Goal: Information Seeking & Learning: Find contact information

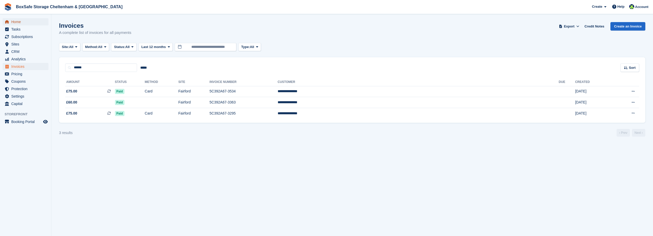
click at [34, 20] on span "Home" at bounding box center [26, 21] width 31 height 7
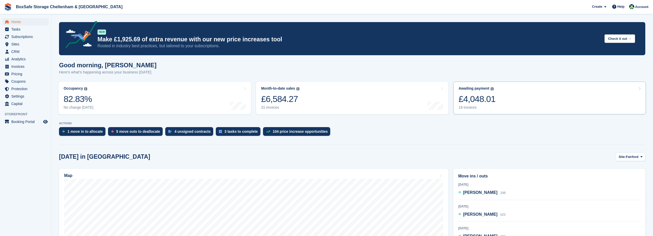
click at [458, 106] on div "18 invoices" at bounding box center [476, 107] width 37 height 4
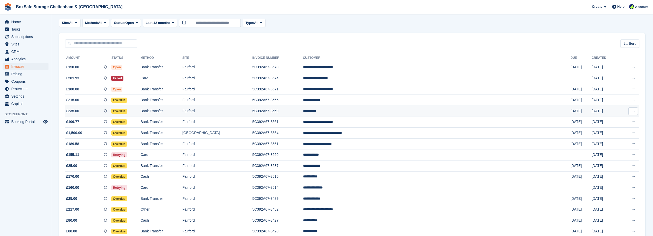
scroll to position [72, 0]
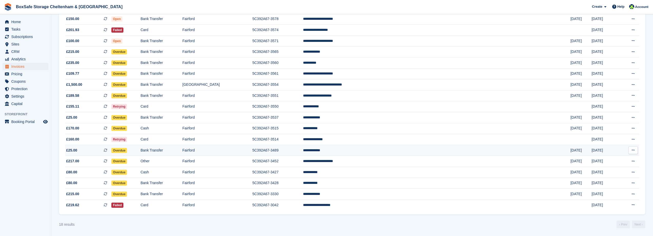
click at [303, 152] on td "5C392A67-3489" at bounding box center [277, 150] width 51 height 11
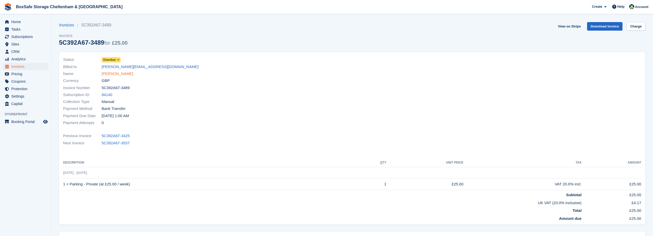
click at [111, 74] on link "[PERSON_NAME]" at bounding box center [118, 74] width 32 height 6
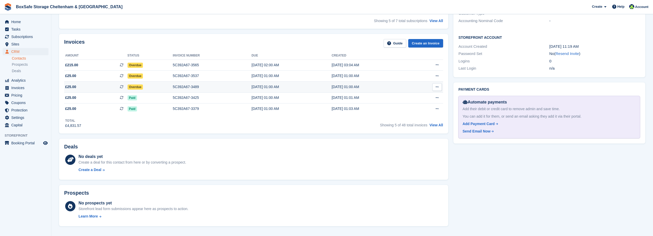
scroll to position [205, 0]
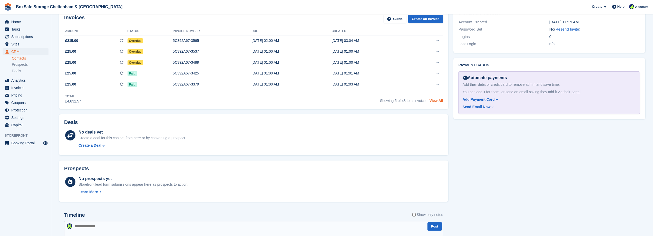
click at [435, 101] on link "View All" at bounding box center [436, 100] width 14 height 4
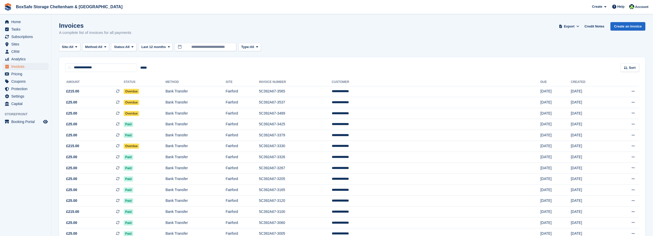
click at [33, 162] on aside "Home Tasks Subscriptions Subscriptions Subscriptions Contracts Price increases …" at bounding box center [25, 119] width 51 height 210
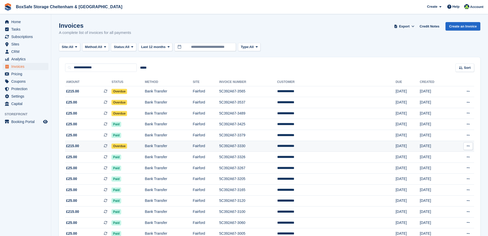
click at [277, 146] on td "5C392A67-3330" at bounding box center [248, 146] width 58 height 11
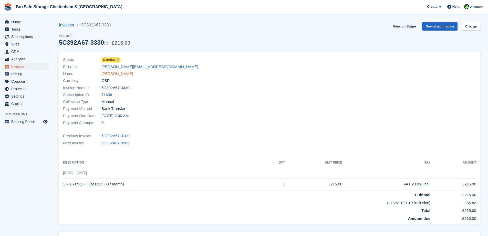
click at [115, 74] on link "Jamie Cutting" at bounding box center [118, 74] width 32 height 6
click at [16, 21] on span "Home" at bounding box center [26, 21] width 31 height 7
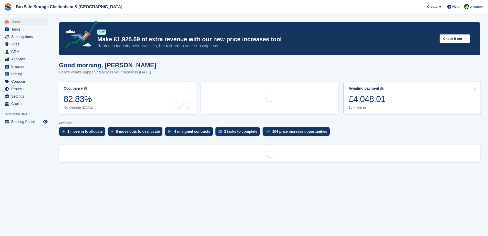
click at [371, 94] on div "£4,048.01" at bounding box center [367, 99] width 37 height 11
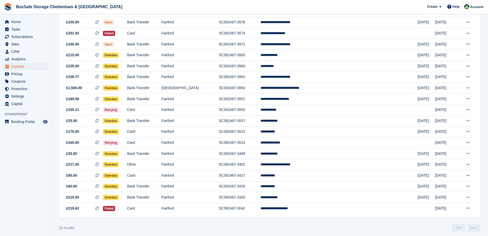
scroll to position [72, 0]
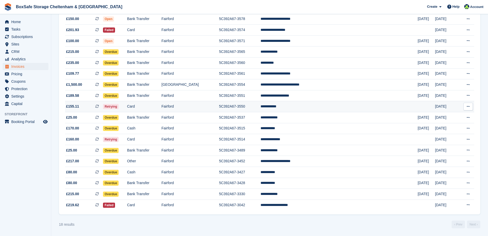
click at [261, 108] on td "5C392A67-3550" at bounding box center [240, 106] width 42 height 11
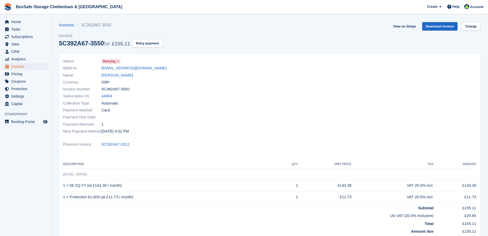
drag, startPoint x: 132, startPoint y: 87, endPoint x: 104, endPoint y: 85, distance: 28.0
click at [104, 85] on div "Status Retrying Billed to [EMAIL_ADDRESS][DOMAIN_NAME] Name [PERSON_NAME] Curre…" at bounding box center [165, 96] width 210 height 83
drag, startPoint x: 155, startPoint y: 68, endPoint x: 102, endPoint y: 68, distance: 52.6
click at [102, 68] on div "Billed to glynandrews99@gmail.com" at bounding box center [165, 68] width 204 height 7
copy link "glynandrews99@gmail.com"
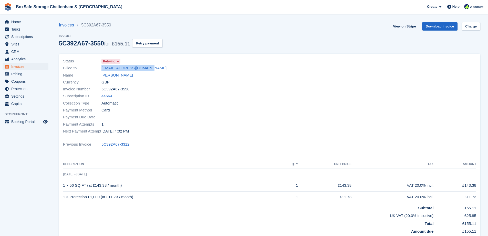
drag, startPoint x: 135, startPoint y: 88, endPoint x: 101, endPoint y: 90, distance: 34.7
click at [101, 90] on div "Invoice Number 5C392A67-3550" at bounding box center [165, 89] width 204 height 7
copy div "5C392A67-3550"
click at [22, 20] on span "Home" at bounding box center [26, 21] width 31 height 7
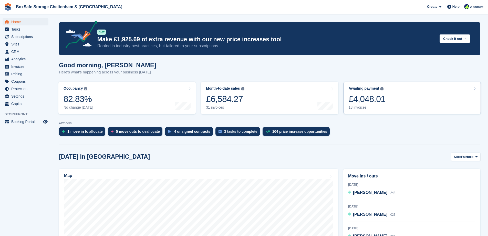
click at [380, 110] on link "Awaiting payment The total outstanding balance on all open invoices. £4,048.01 …" at bounding box center [412, 98] width 137 height 33
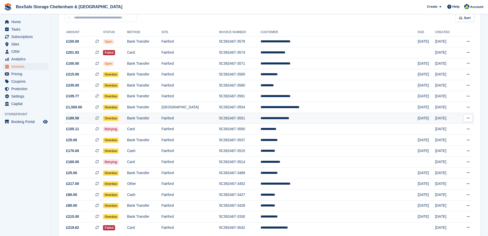
scroll to position [72, 0]
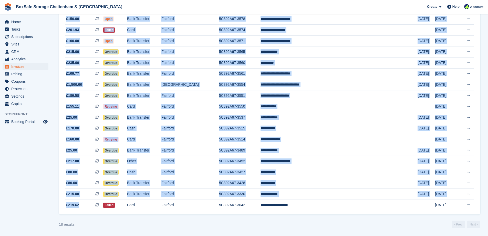
drag, startPoint x: 83, startPoint y: 206, endPoint x: 64, endPoint y: 206, distance: 18.7
click at [64, 206] on div "**********" at bounding box center [270, 106] width 422 height 215
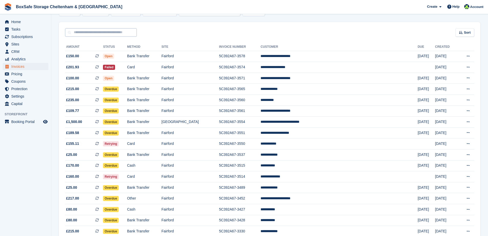
scroll to position [0, 0]
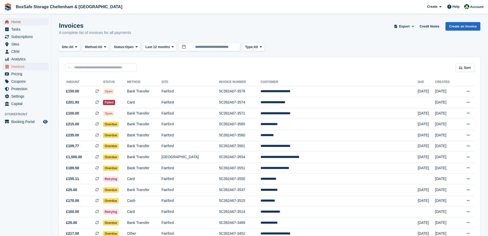
click at [17, 18] on span "Home" at bounding box center [26, 21] width 31 height 7
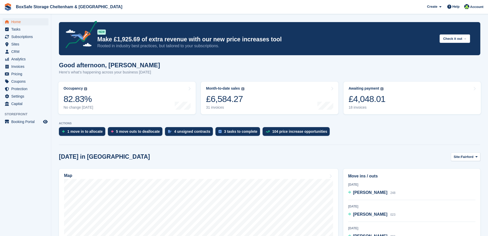
click at [369, 101] on div "£4,048.01" at bounding box center [367, 99] width 37 height 11
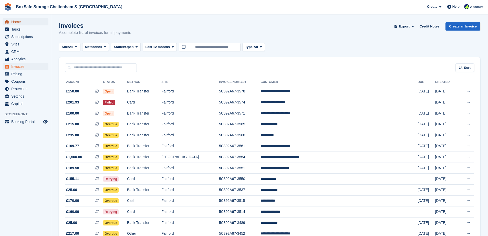
click at [32, 21] on span "Home" at bounding box center [26, 21] width 31 height 7
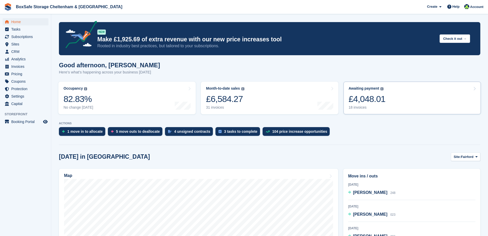
click at [395, 102] on link "Awaiting payment The total outstanding balance on all open invoices. £4,048.01 …" at bounding box center [412, 98] width 137 height 33
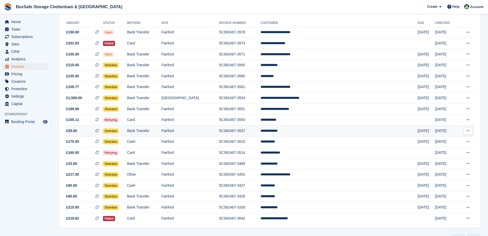
scroll to position [72, 0]
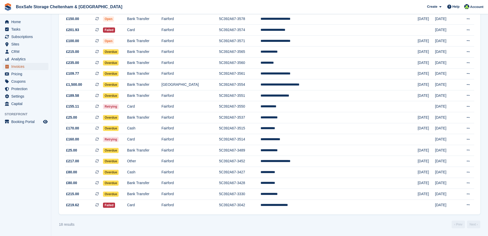
click at [15, 64] on span "Invoices" at bounding box center [26, 66] width 31 height 7
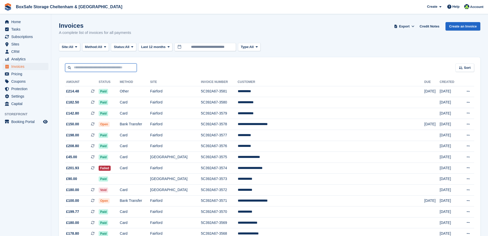
click at [115, 65] on input "text" at bounding box center [101, 67] width 72 height 8
type input "******"
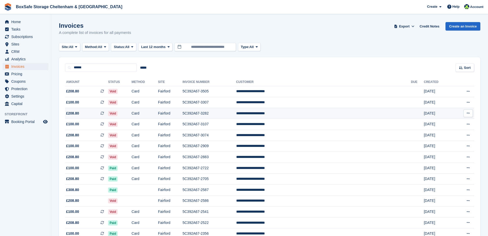
click at [236, 108] on td "5C392A67-3282" at bounding box center [210, 113] width 54 height 11
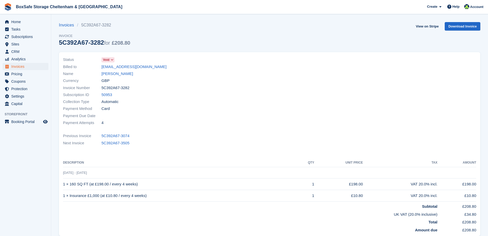
drag, startPoint x: 158, startPoint y: 66, endPoint x: 101, endPoint y: 68, distance: 58.0
click at [101, 68] on div "Billed to [EMAIL_ADDRESS][DOMAIN_NAME]" at bounding box center [165, 66] width 204 height 7
copy div "[EMAIL_ADDRESS][DOMAIN_NAME]"
click at [160, 88] on div "Invoice Number 5C392A67-3282" at bounding box center [165, 87] width 204 height 7
click at [123, 75] on link "[PERSON_NAME]" at bounding box center [118, 74] width 32 height 6
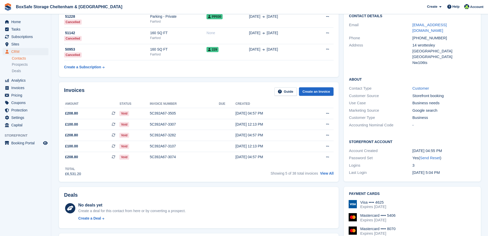
scroll to position [26, 0]
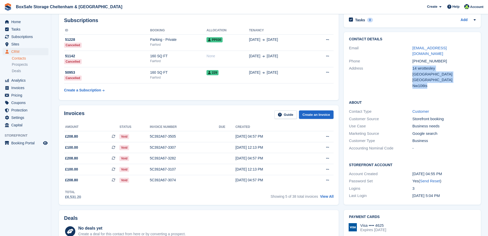
drag, startPoint x: 426, startPoint y: 79, endPoint x: 403, endPoint y: 66, distance: 25.6
click at [403, 66] on div "Address 14 wrottesley [GEOGRAPHIC_DATA] [GEOGRAPHIC_DATA] Nw106ts" at bounding box center [412, 77] width 127 height 25
click at [403, 66] on div "Address" at bounding box center [380, 76] width 63 height 23
